Goal: Check status: Verify the current state of an ongoing process or item

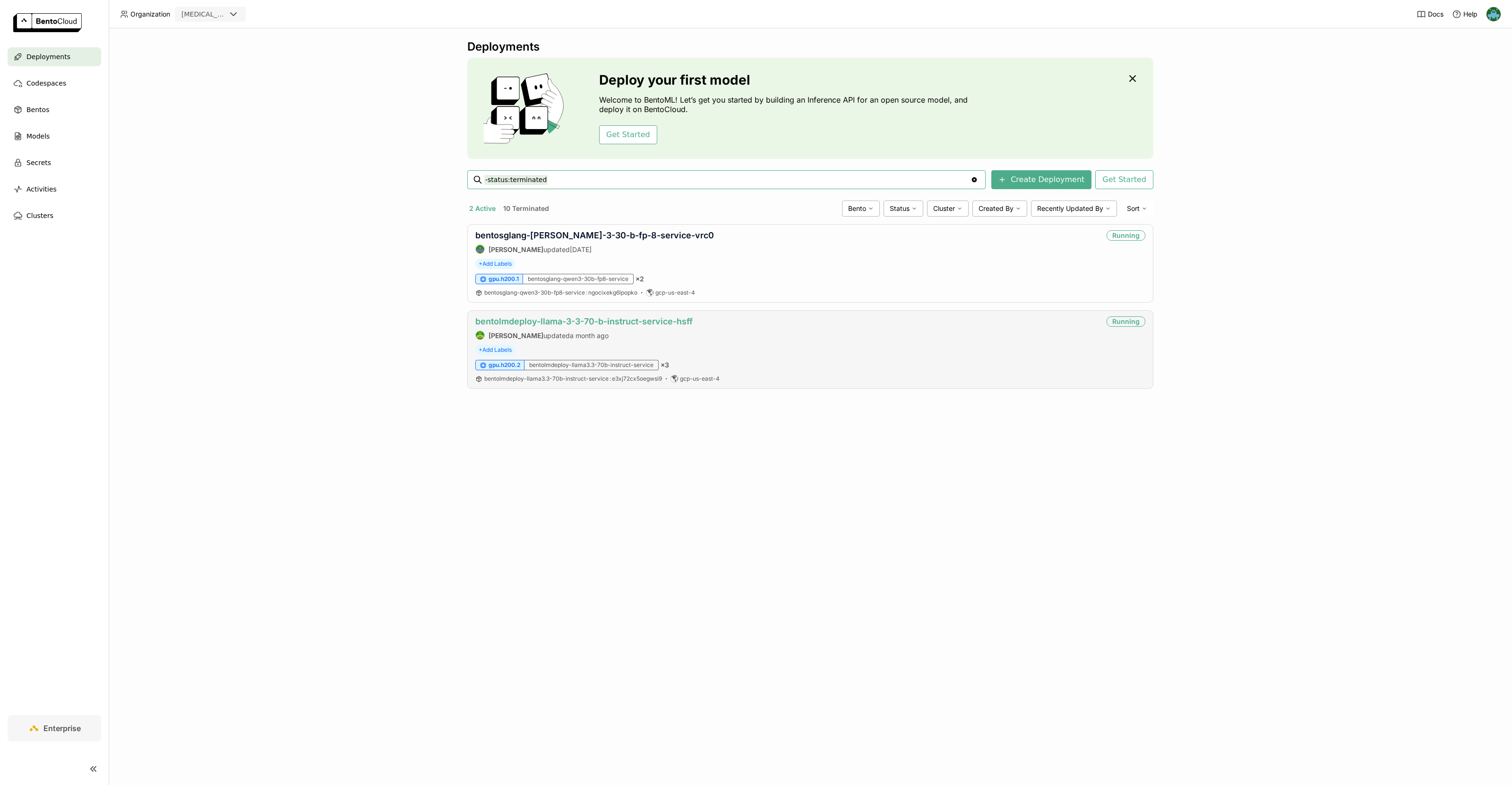
click at [594, 321] on link "bentolmdeploy-llama-3-3-70-b-instruct-service-hsff" at bounding box center [584, 321] width 218 height 10
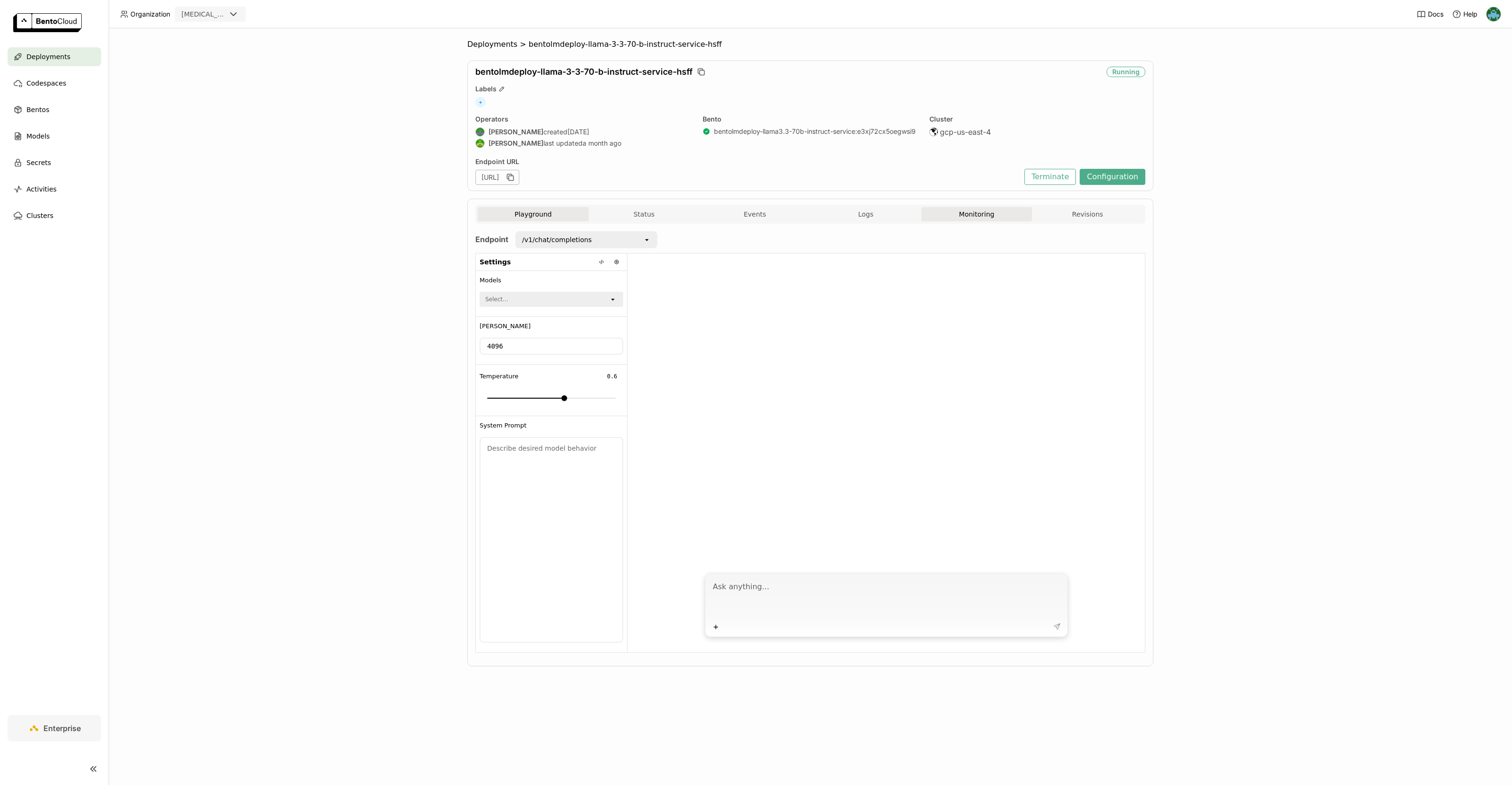
click at [976, 215] on button "Monitoring" at bounding box center [976, 214] width 111 height 15
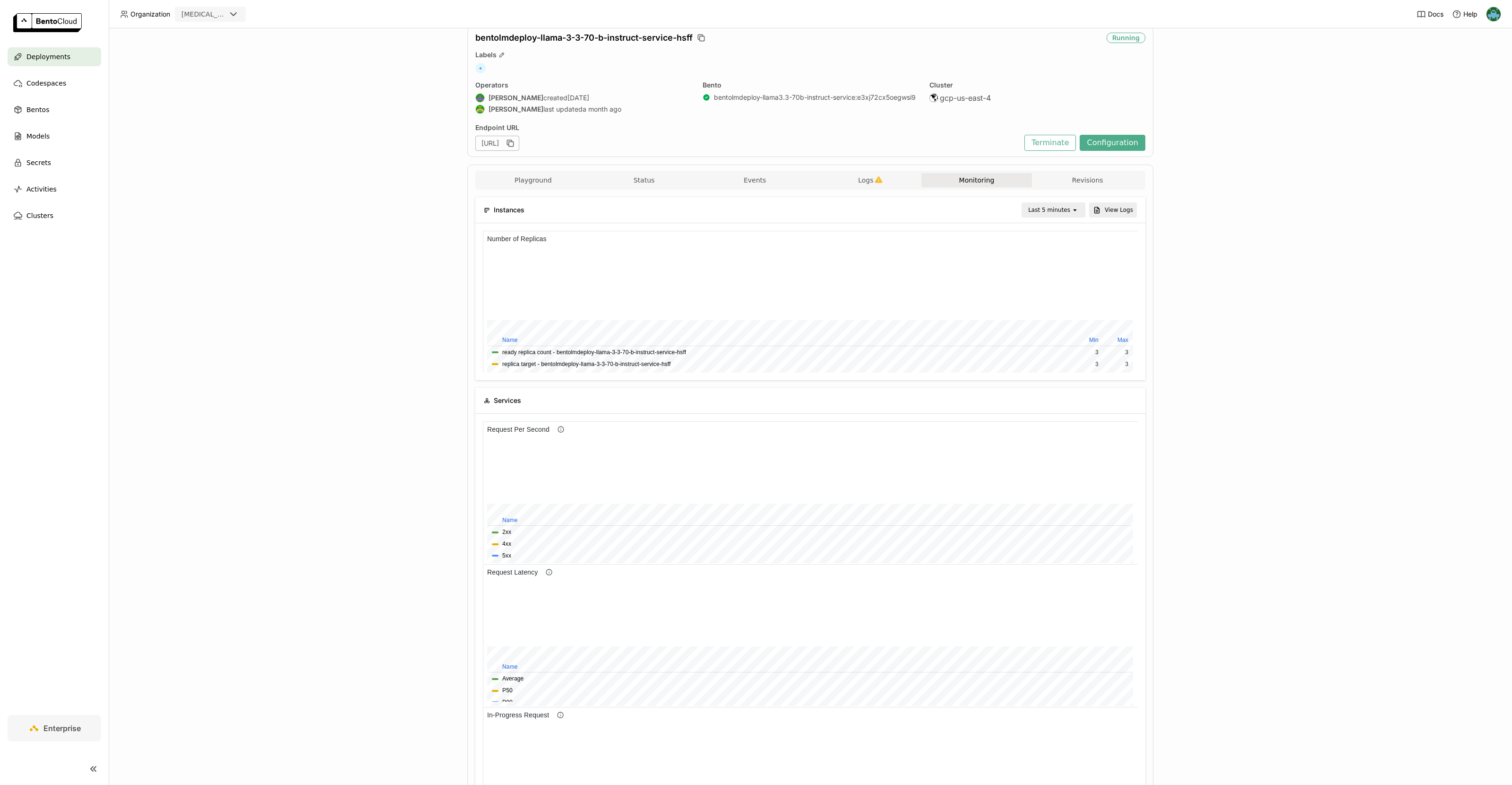
click at [1059, 207] on div "Last 5 minutes" at bounding box center [1049, 210] width 42 height 9
click at [1056, 286] on div "Last 1 hour" at bounding box center [1055, 283] width 45 height 9
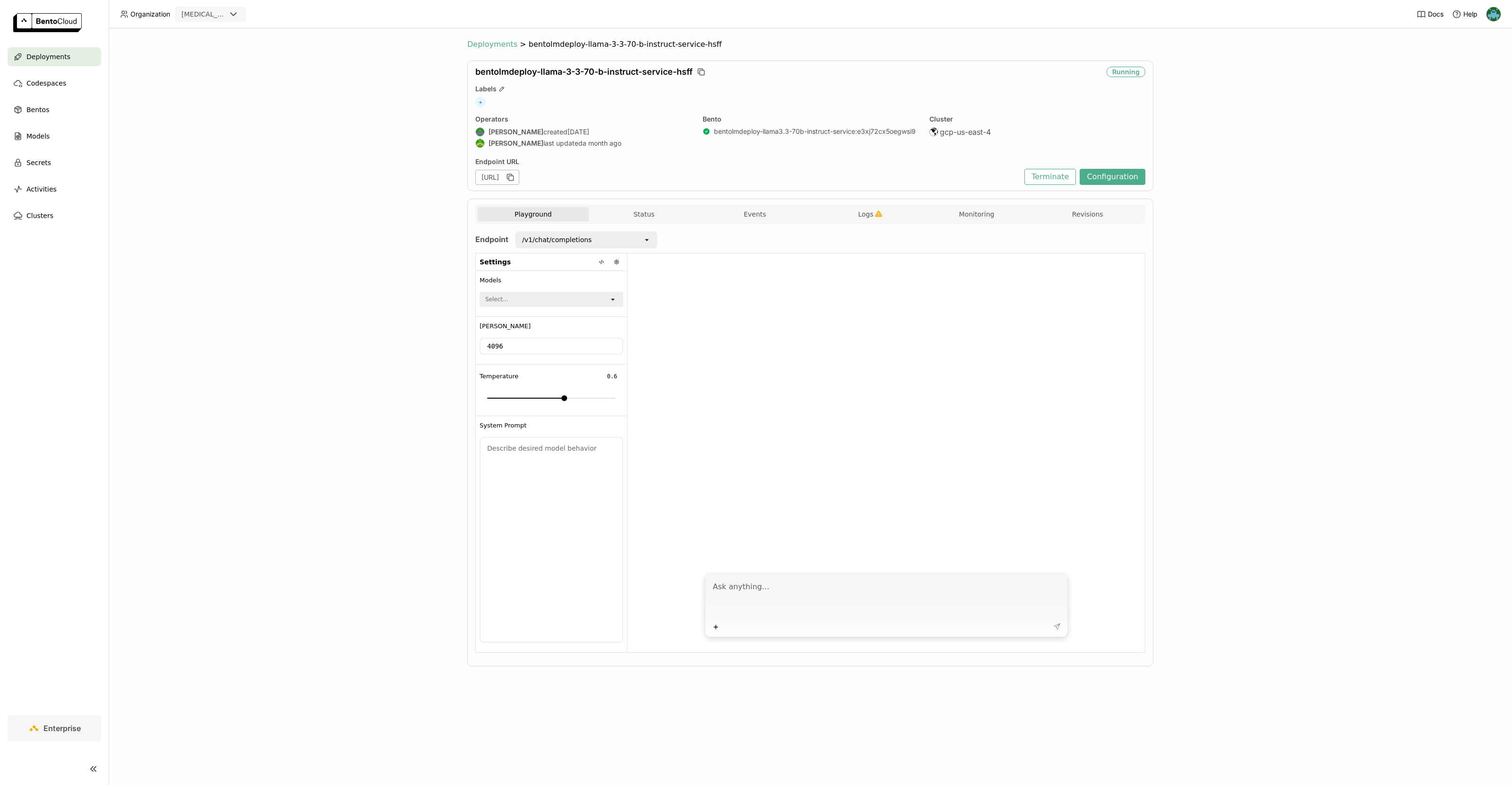
click at [498, 45] on span "Deployments" at bounding box center [492, 44] width 50 height 9
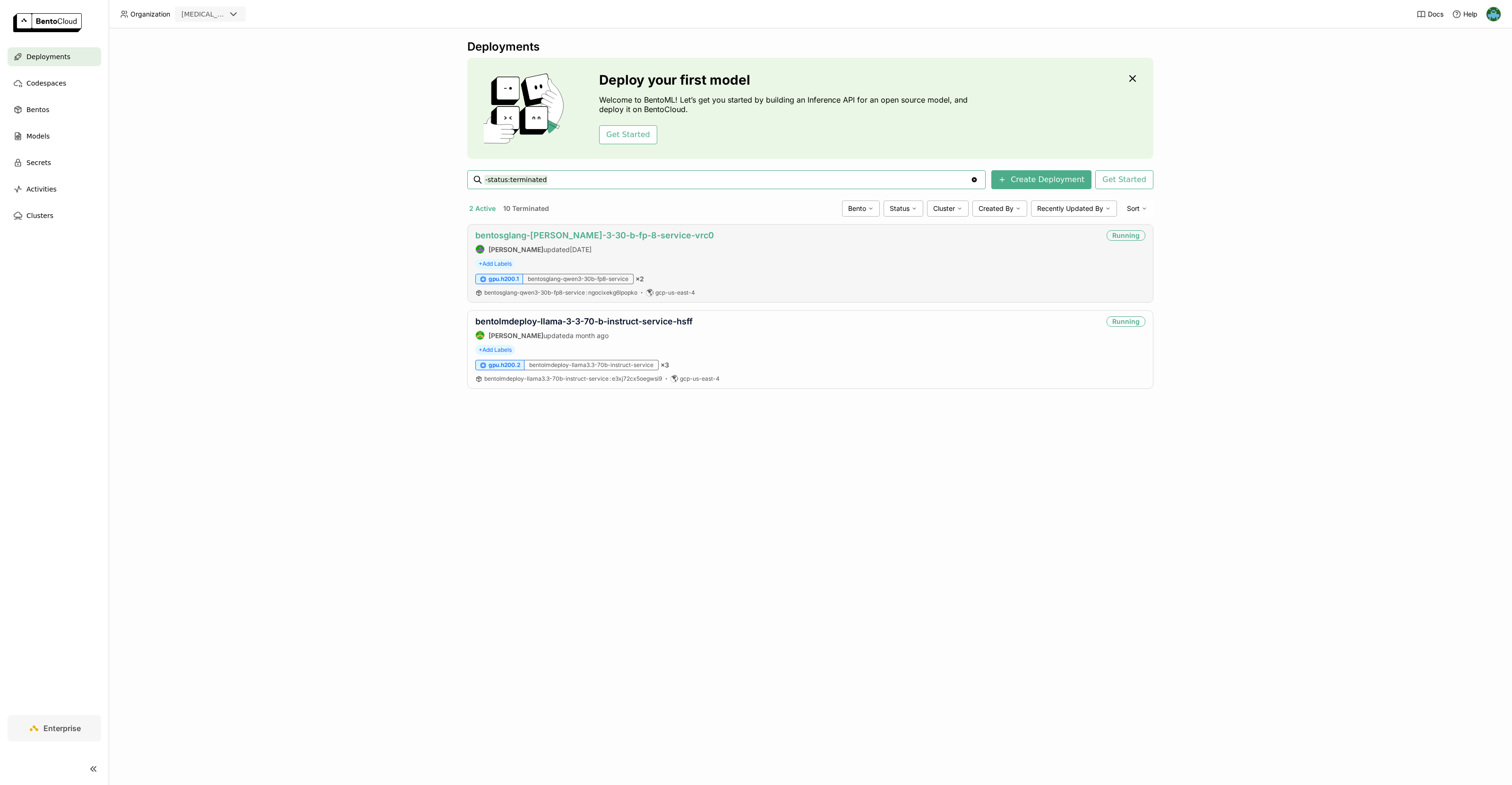
click at [552, 237] on link "bentosglang-[PERSON_NAME]-3-30-b-fp-8-service-vrc0" at bounding box center [595, 235] width 239 height 10
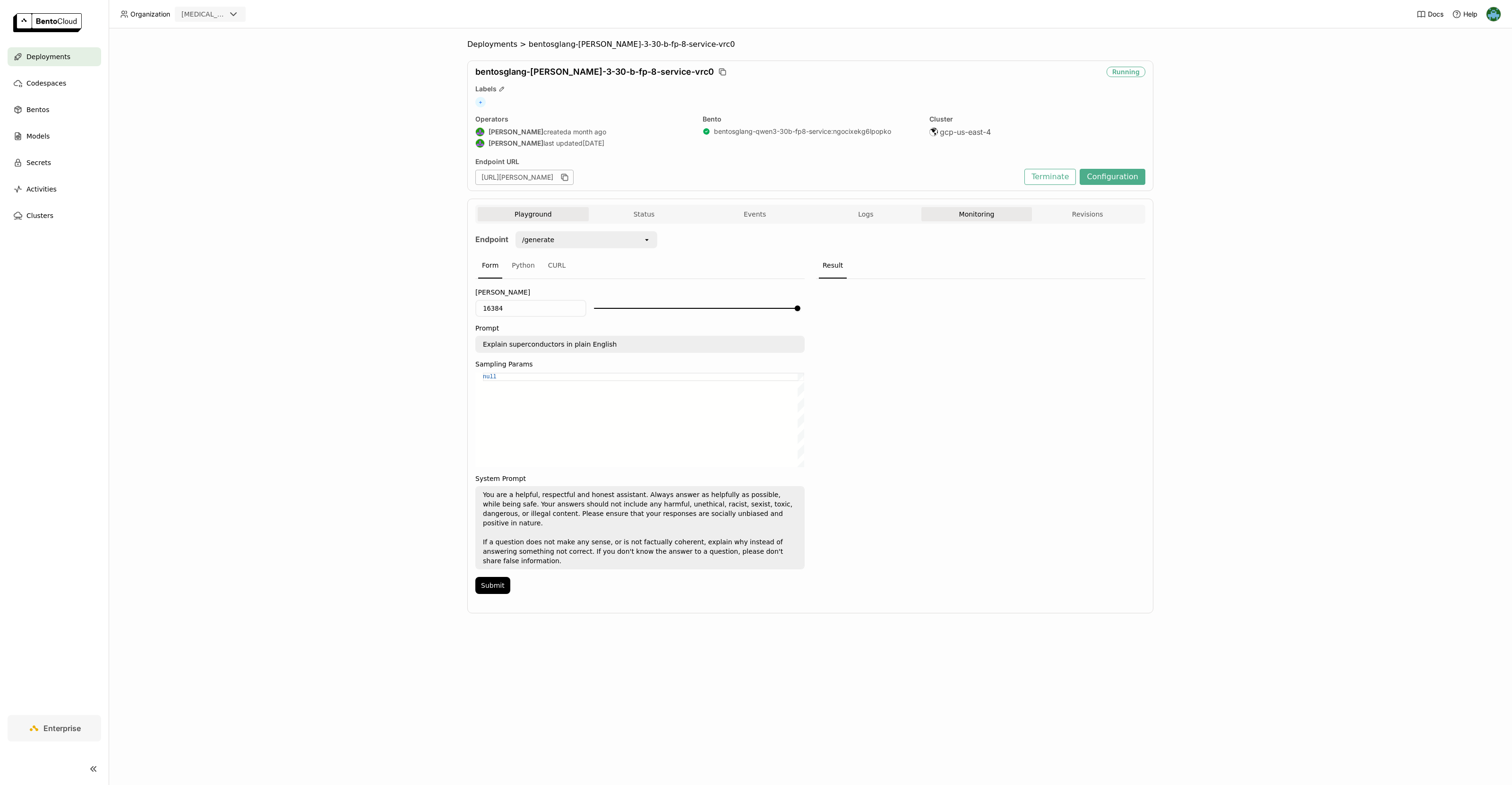
click at [978, 215] on button "Monitoring" at bounding box center [976, 214] width 111 height 15
